Goal: Task Accomplishment & Management: Manage account settings

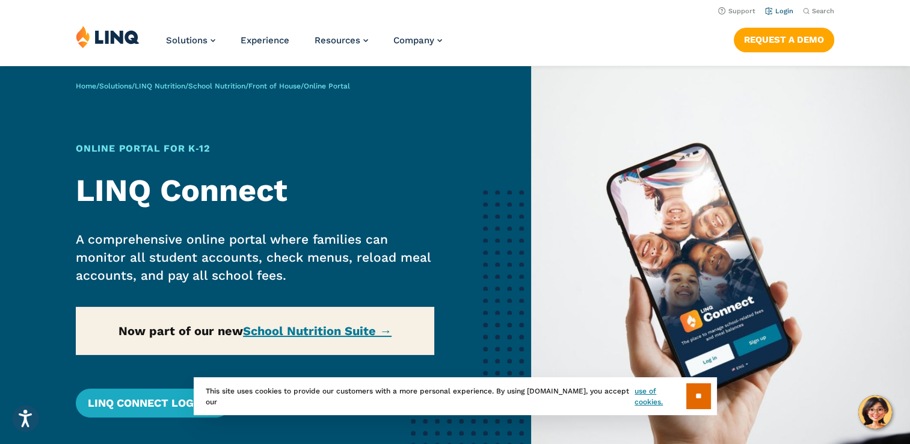
click at [782, 13] on link "Login" at bounding box center [779, 11] width 28 height 8
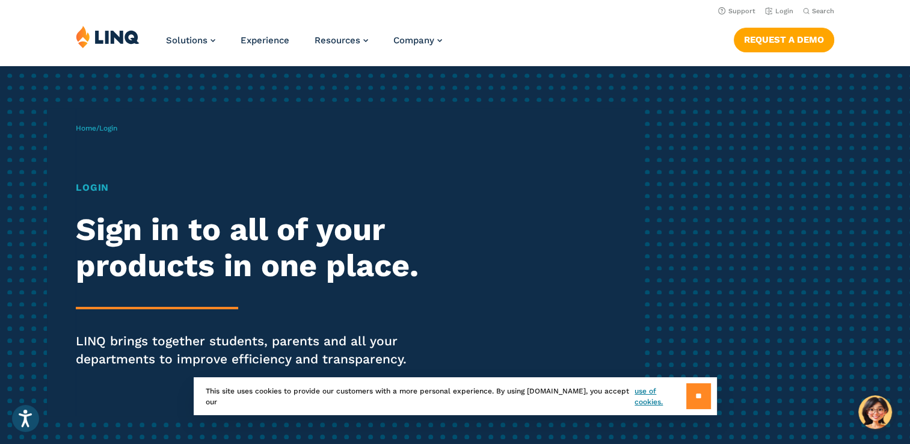
click at [696, 398] on input "**" at bounding box center [698, 396] width 25 height 26
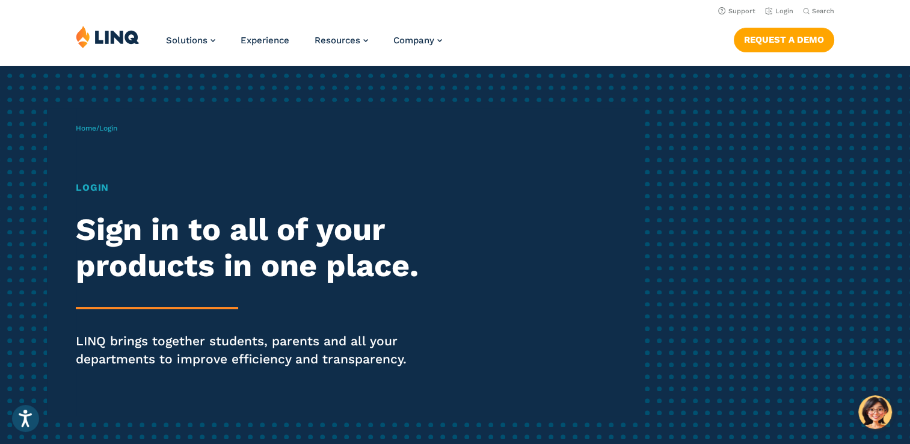
click at [95, 189] on h1 "Login" at bounding box center [251, 187] width 351 height 14
click at [783, 11] on link "Login" at bounding box center [779, 11] width 28 height 8
click at [87, 129] on link "Home" at bounding box center [86, 128] width 20 height 8
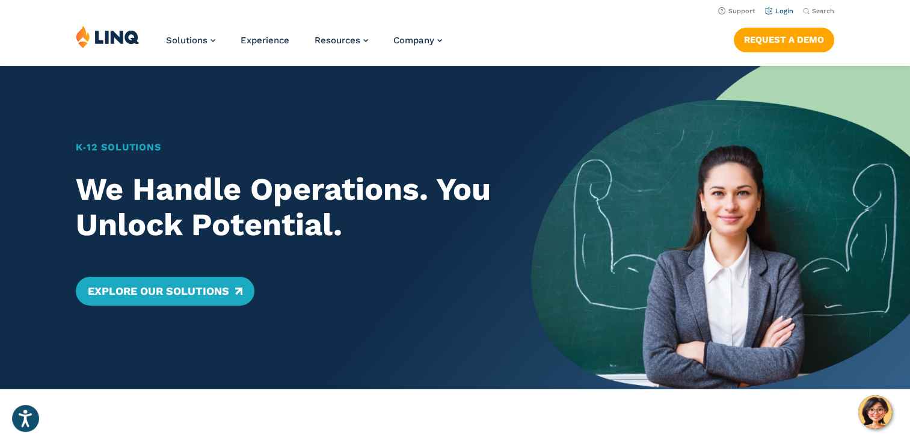
click at [787, 8] on link "Login" at bounding box center [779, 11] width 28 height 8
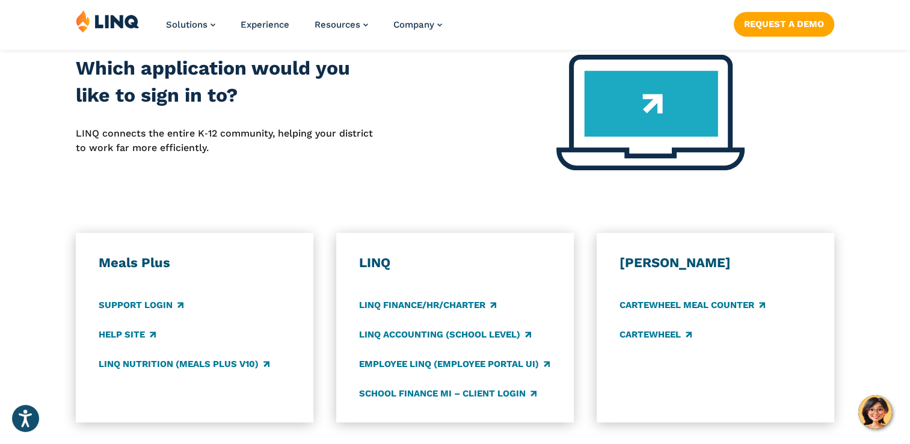
scroll to position [496, 0]
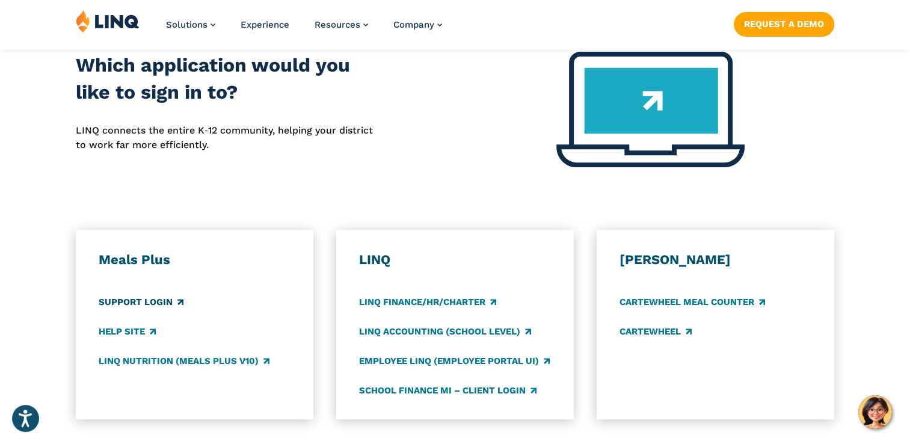
click at [135, 302] on link "Support Login" at bounding box center [141, 301] width 85 height 13
